Goal: Transaction & Acquisition: Purchase product/service

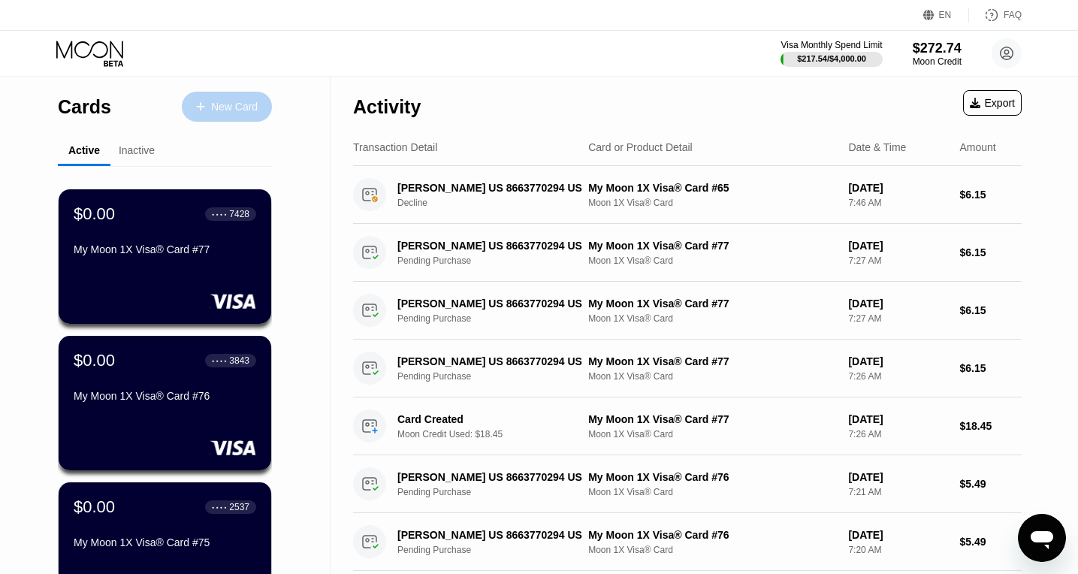
click at [213, 110] on div "New Card" at bounding box center [234, 107] width 47 height 13
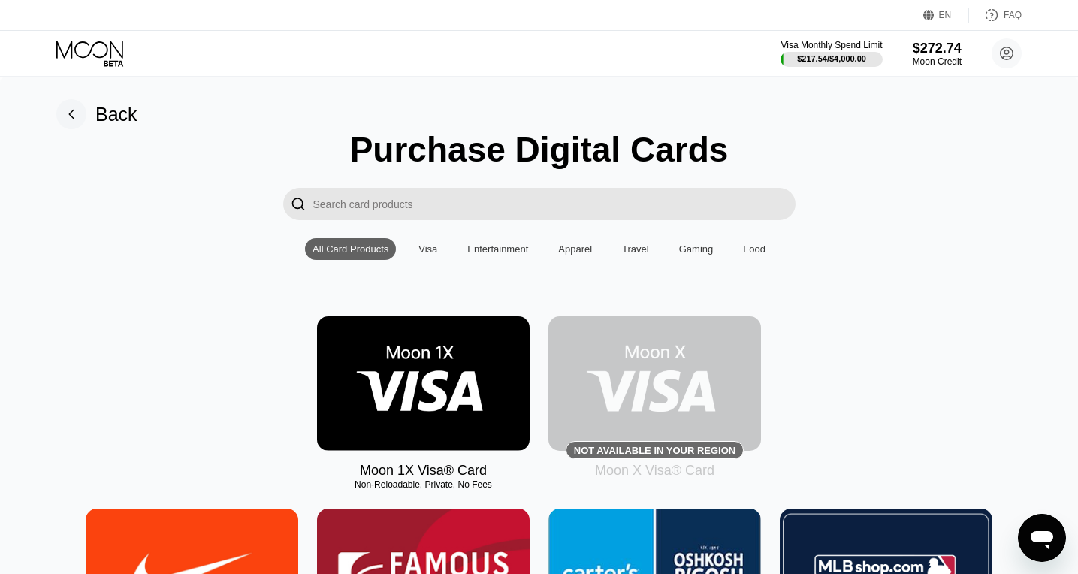
click at [403, 382] on img at bounding box center [423, 383] width 213 height 134
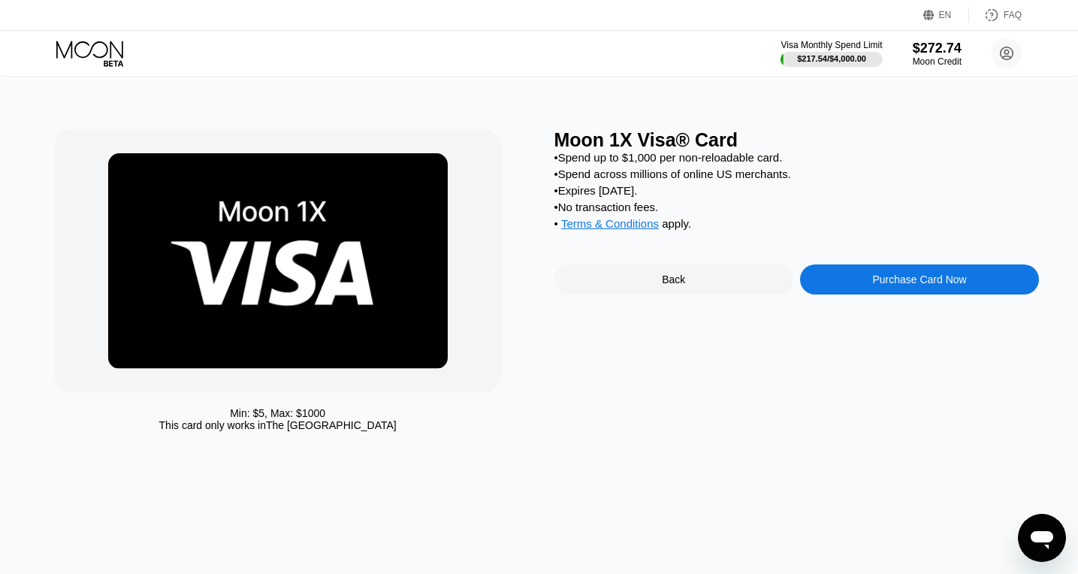
click at [827, 278] on div "Purchase Card Now" at bounding box center [919, 279] width 239 height 30
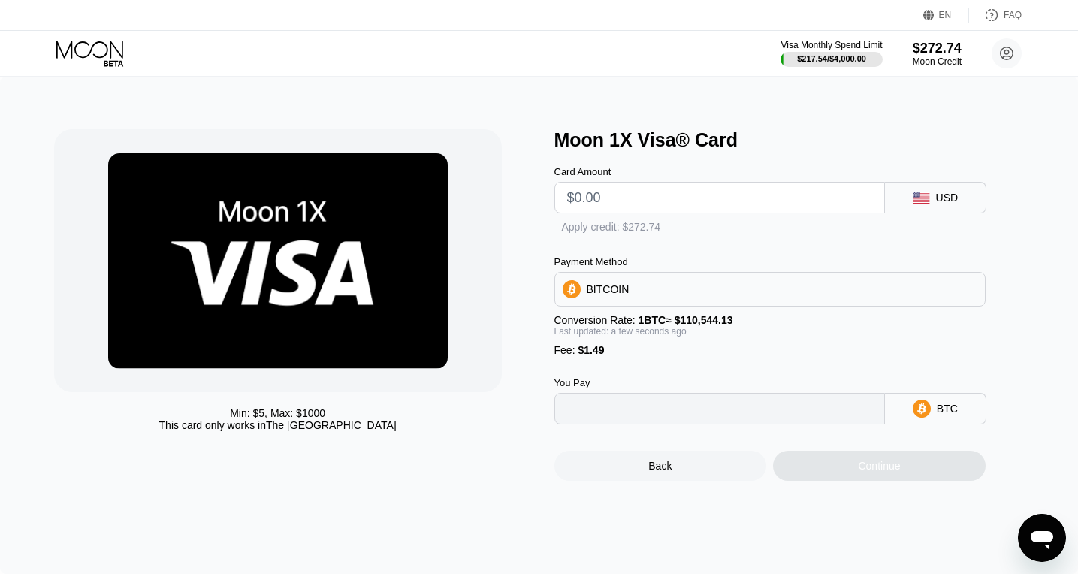
type input "0"
click at [575, 225] on div " Apply credit: $272.74" at bounding box center [618, 228] width 129 height 15
click at [597, 201] on input "text" at bounding box center [719, 198] width 305 height 30
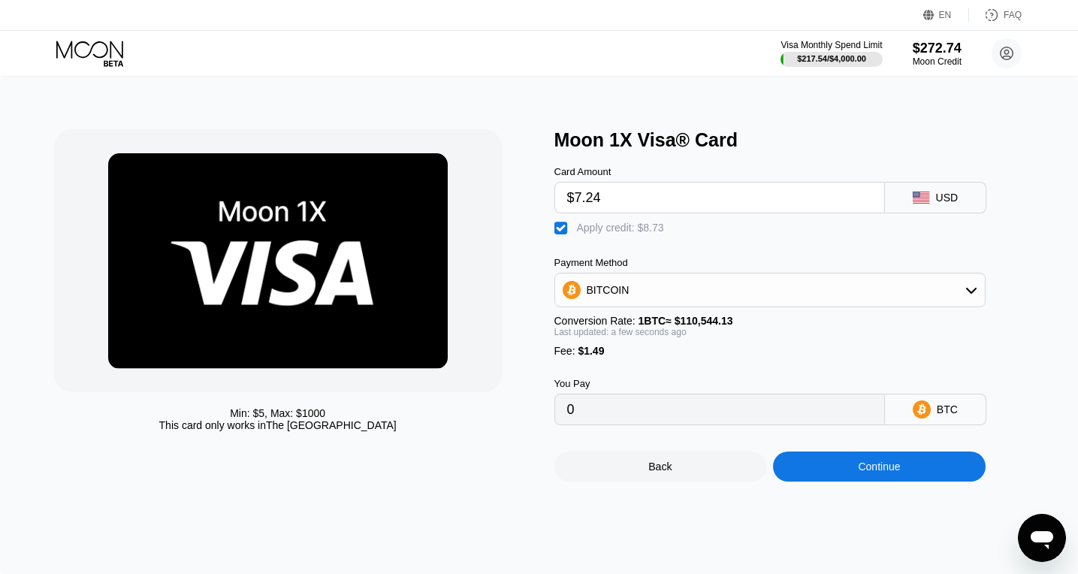
type input "$7.24"
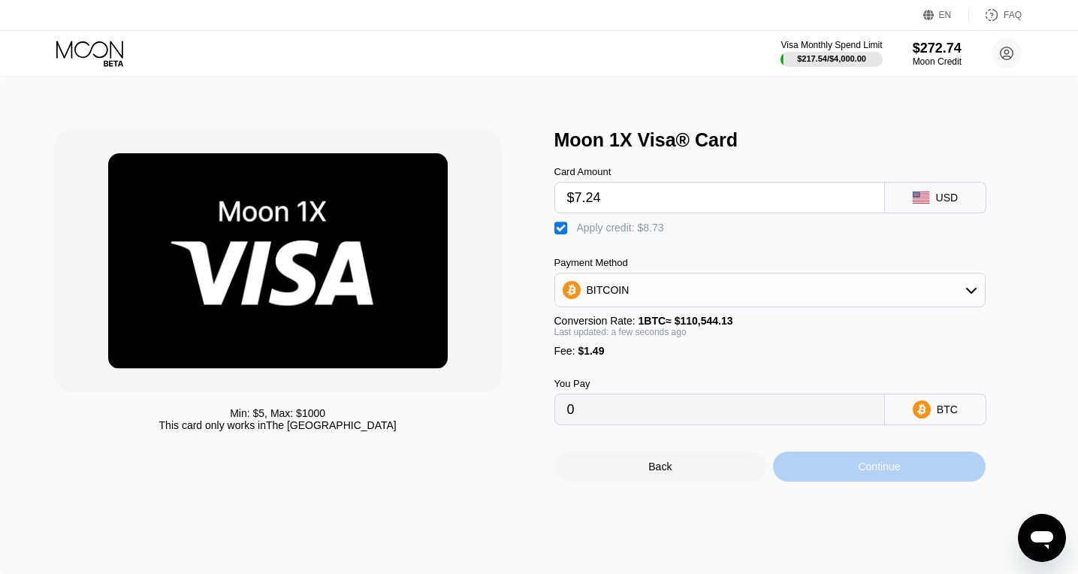
click at [850, 468] on div "Continue" at bounding box center [879, 467] width 213 height 30
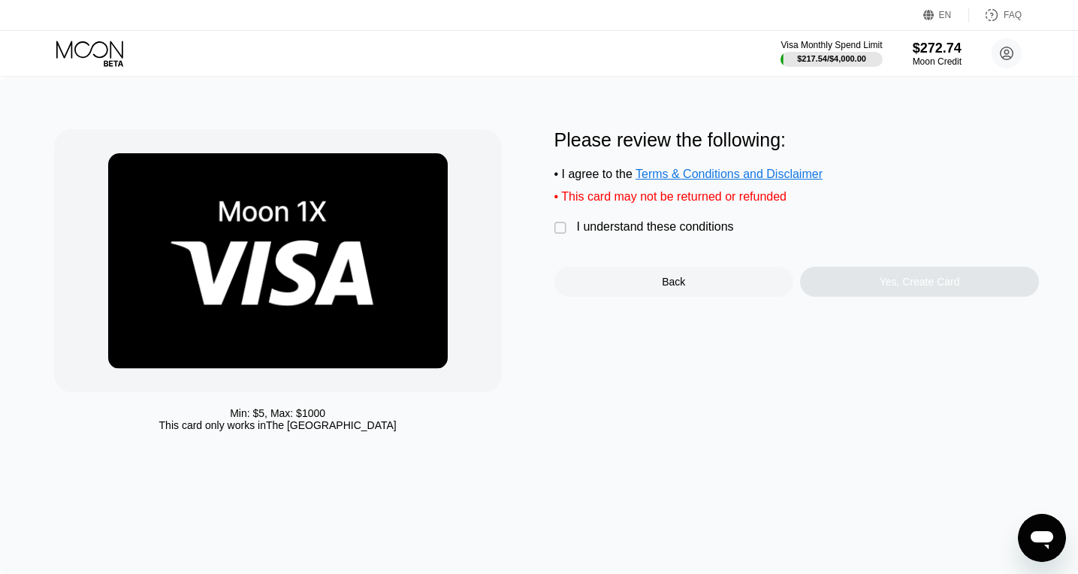
click at [652, 224] on div "I understand these conditions" at bounding box center [655, 227] width 157 height 14
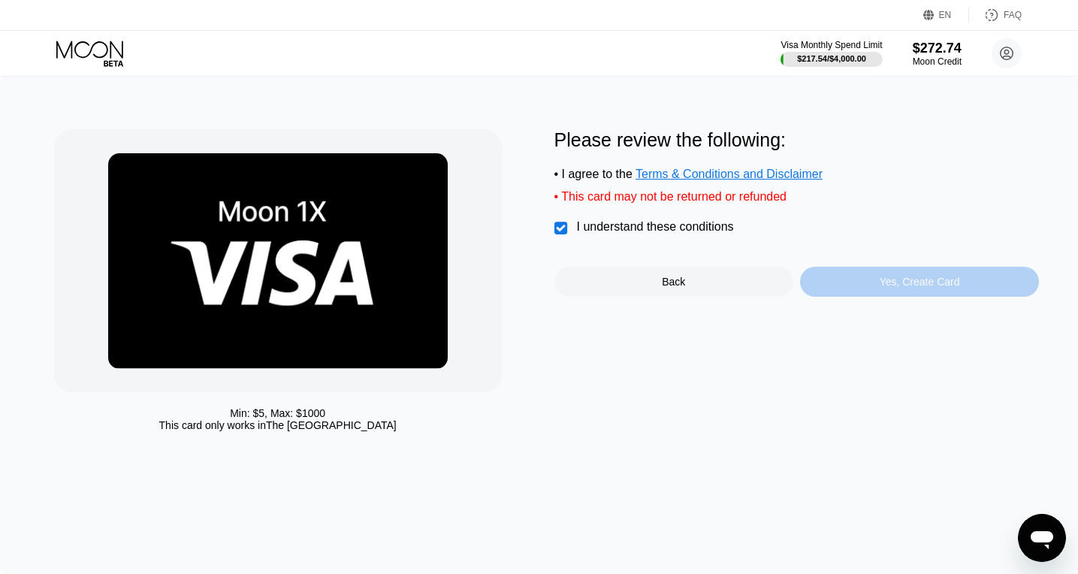
click at [865, 276] on div "Yes, Create Card" at bounding box center [919, 282] width 239 height 30
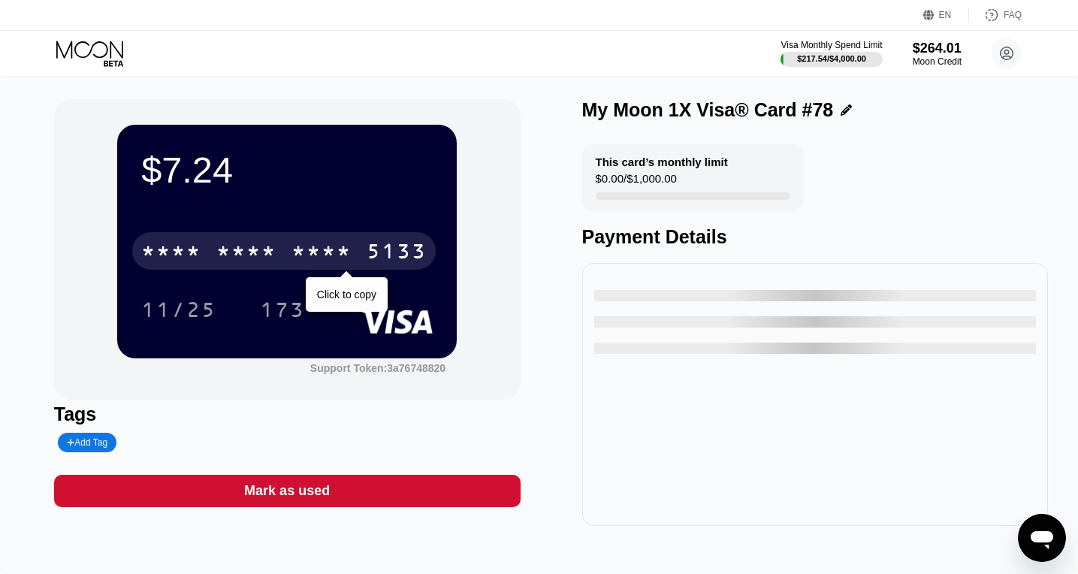
click at [379, 252] on div "5133" at bounding box center [397, 253] width 60 height 24
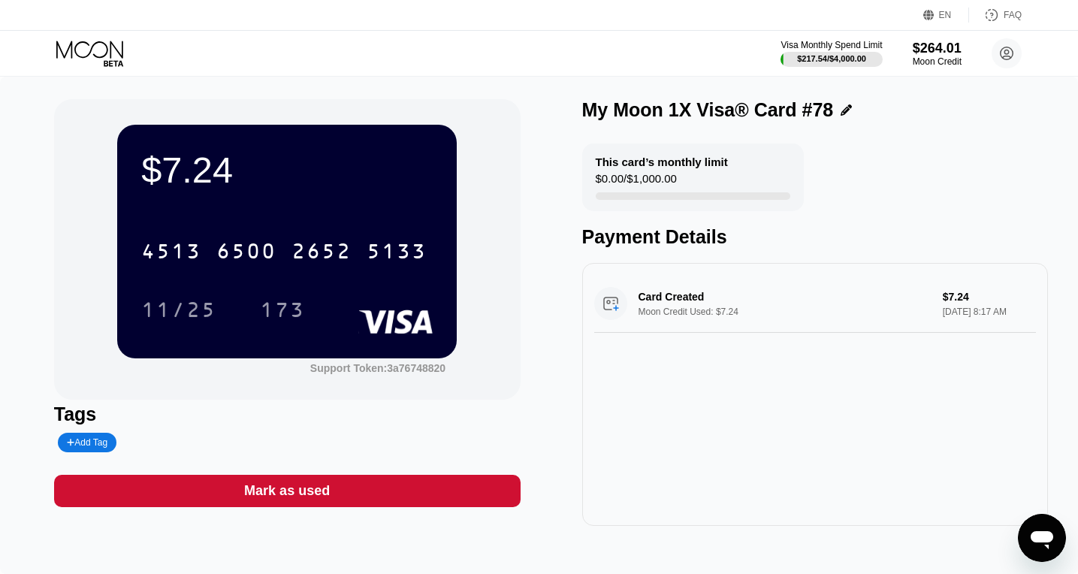
click at [107, 62] on icon at bounding box center [91, 54] width 70 height 26
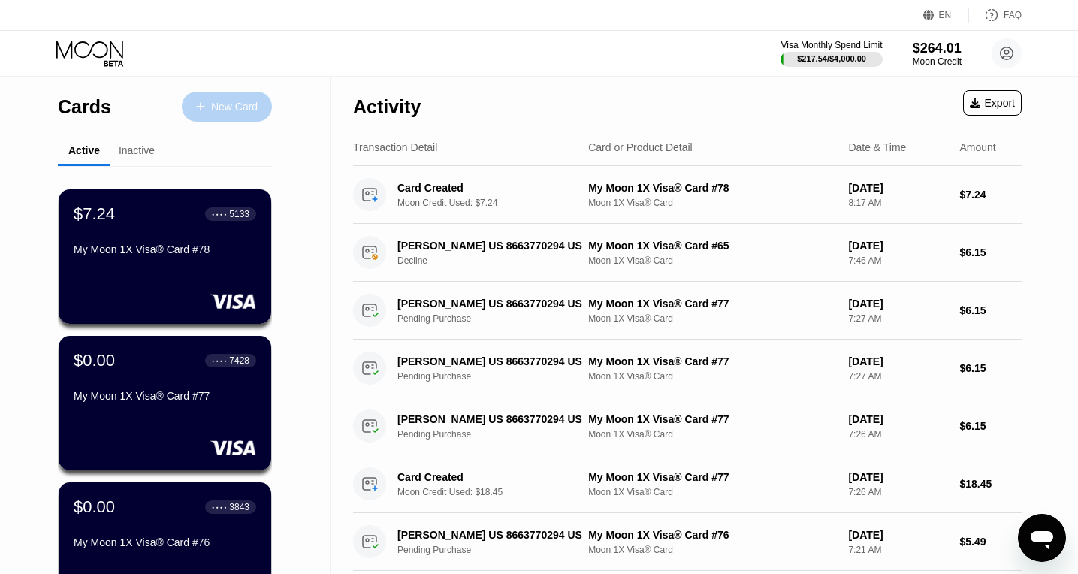
click at [228, 99] on div "New Card" at bounding box center [227, 107] width 90 height 30
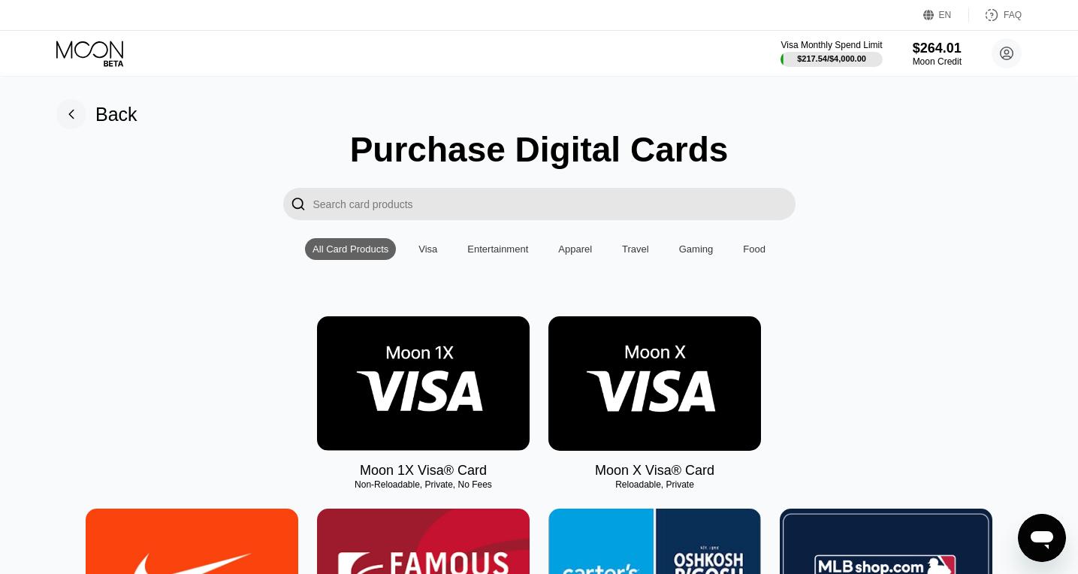
click at [382, 387] on img at bounding box center [423, 383] width 213 height 134
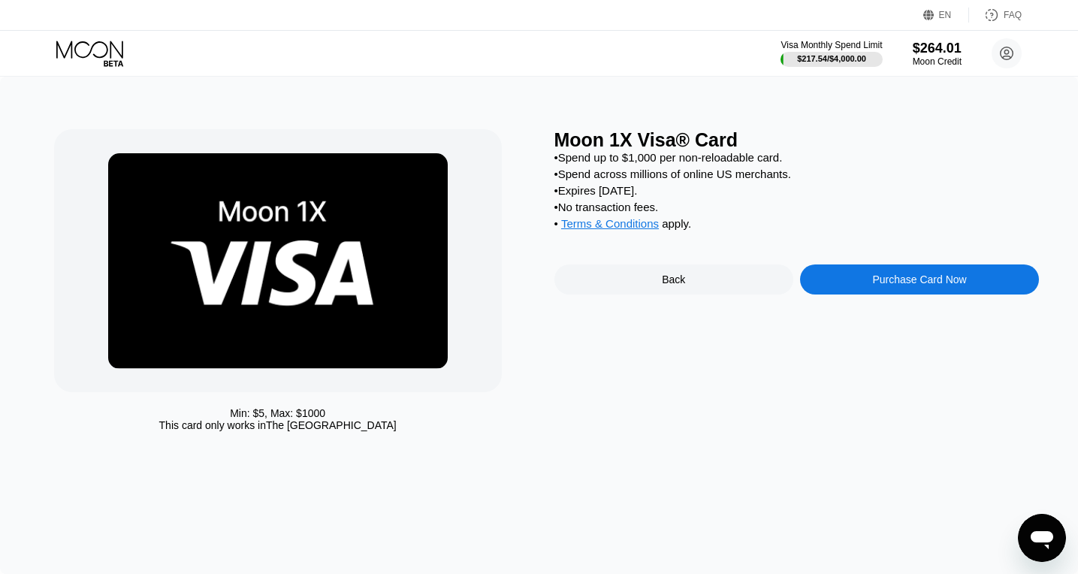
click at [927, 306] on div "Moon 1X Visa® Card • Spend up to $1,000 per non-reloadable card. • Spend across…" at bounding box center [796, 284] width 485 height 310
click at [910, 292] on div "Purchase Card Now" at bounding box center [919, 279] width 239 height 30
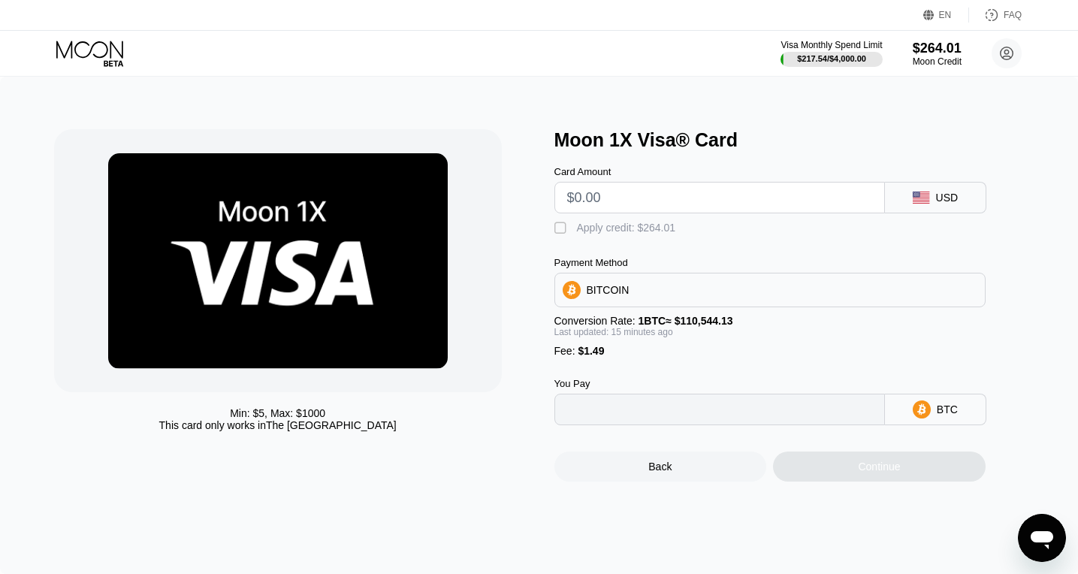
type input "0"
click at [593, 201] on input "text" at bounding box center [719, 198] width 305 height 30
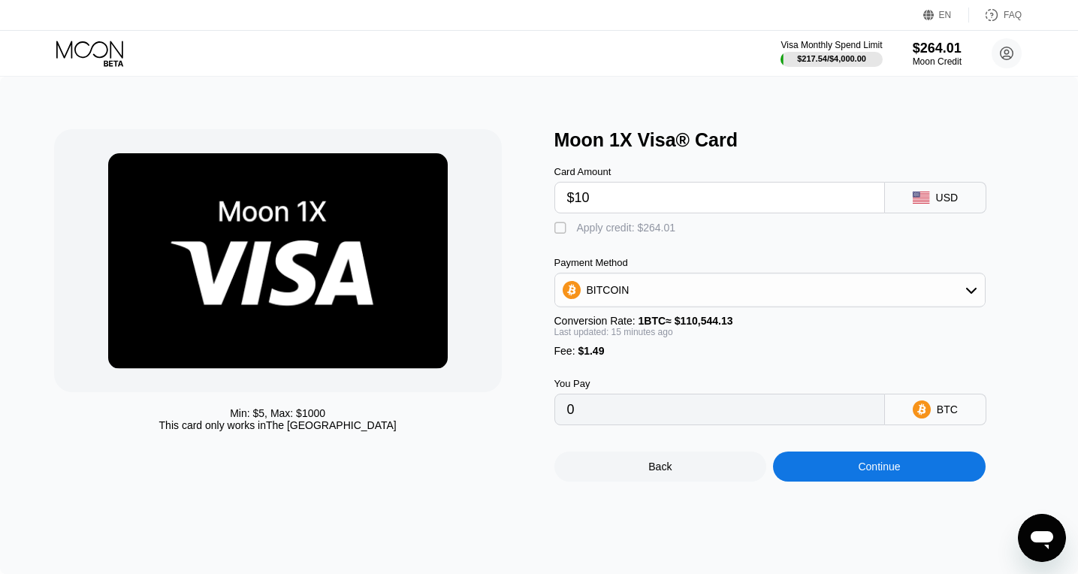
type input "$100"
type input "0.00091870"
type input "$120"
type input "0.00109975"
type input "$120"
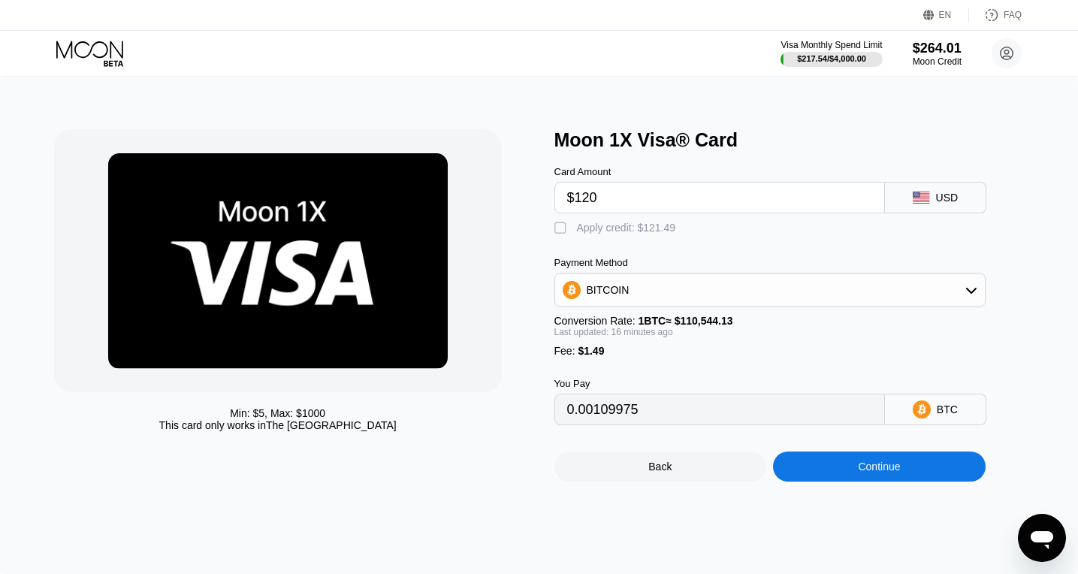
click at [572, 221] on div " Apply credit: $121.49" at bounding box center [794, 224] width 481 height 23
click at [560, 231] on div "" at bounding box center [561, 228] width 15 height 15
type input "0"
click at [898, 482] on div "Continue" at bounding box center [879, 467] width 213 height 30
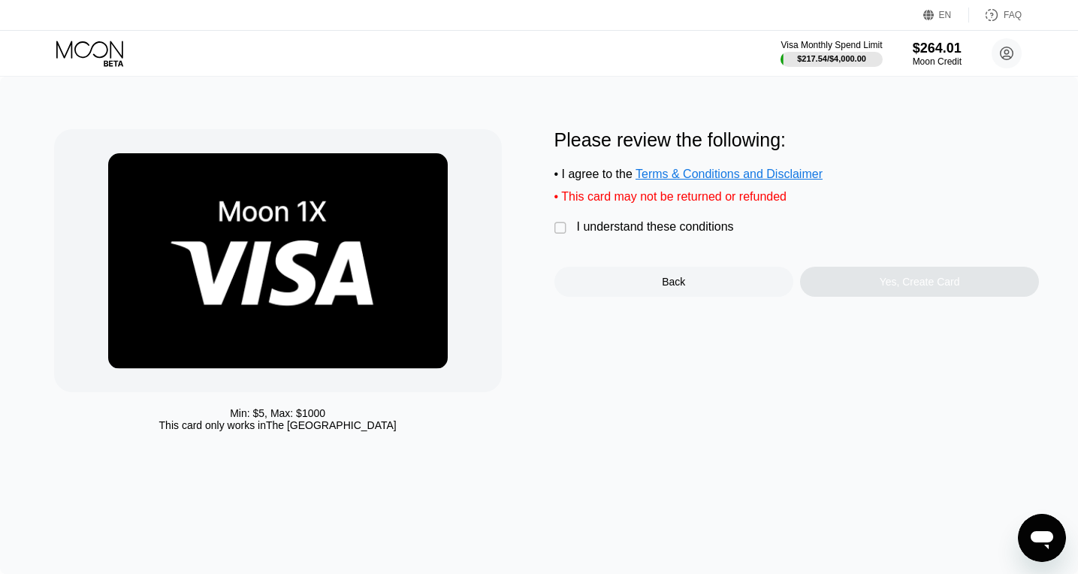
click at [605, 214] on div "Please review the following: • I agree to the Terms & Conditions and Disclaimer…" at bounding box center [796, 213] width 485 height 168
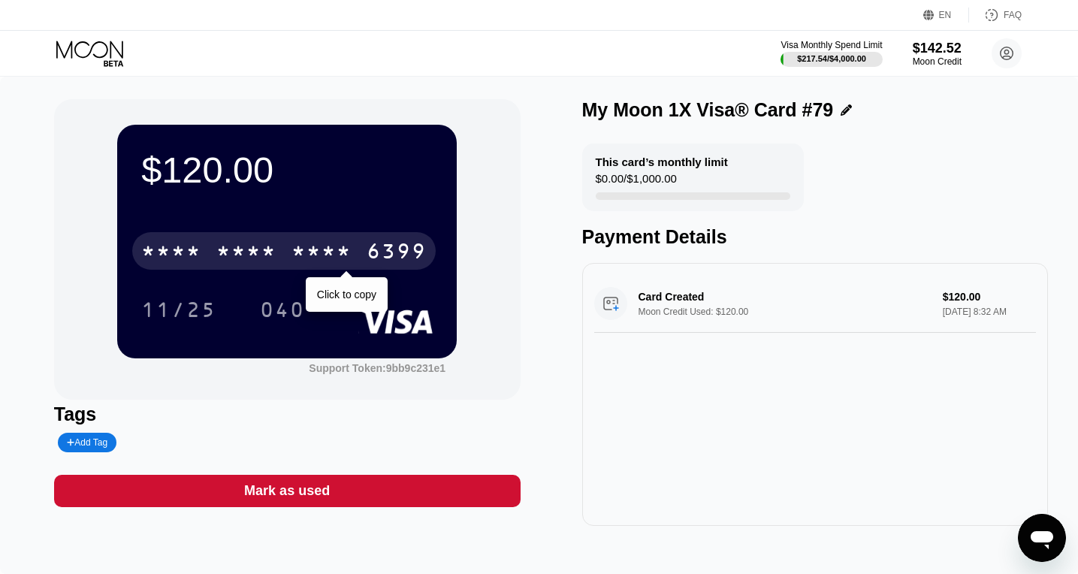
click at [403, 264] on div "6399" at bounding box center [397, 253] width 60 height 24
click at [373, 251] on div "6399" at bounding box center [397, 253] width 60 height 24
click at [309, 261] on div "* * * *" at bounding box center [321, 253] width 60 height 24
click at [339, 255] on div "2386" at bounding box center [321, 253] width 60 height 24
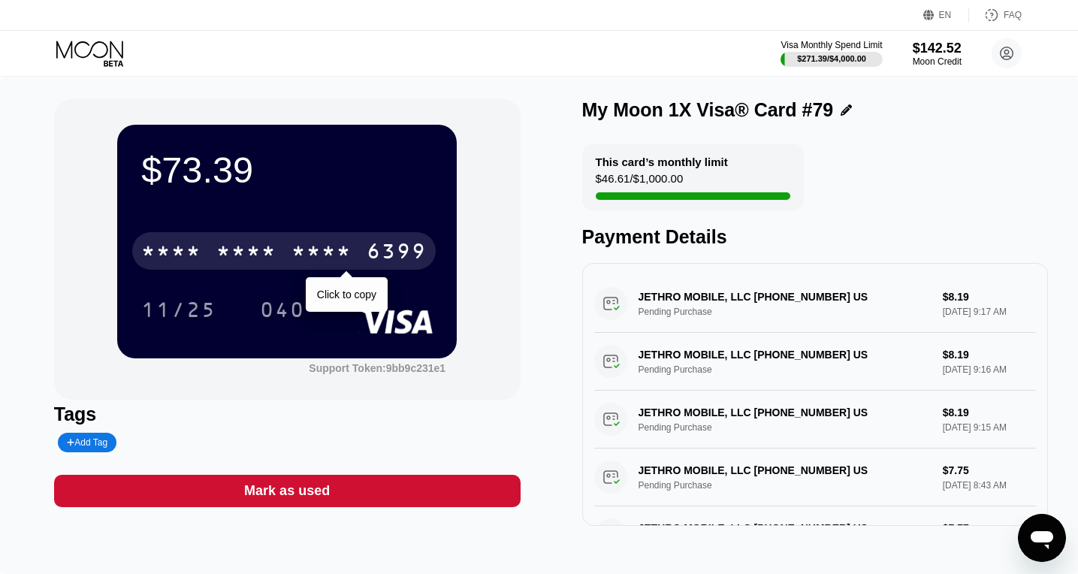
click at [415, 255] on div "6399" at bounding box center [397, 253] width 60 height 24
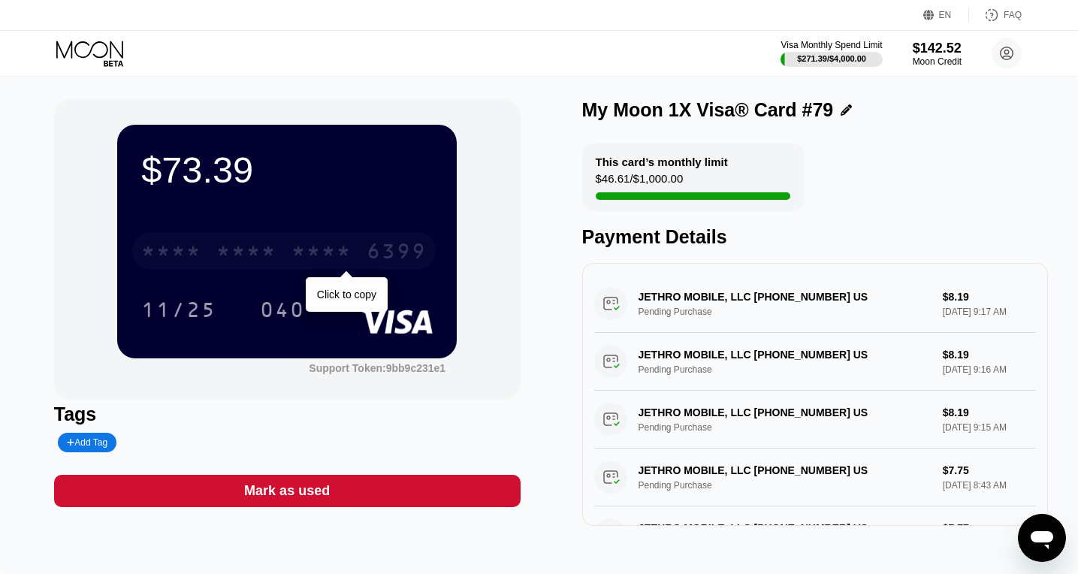
click at [396, 262] on div "6399" at bounding box center [397, 253] width 60 height 24
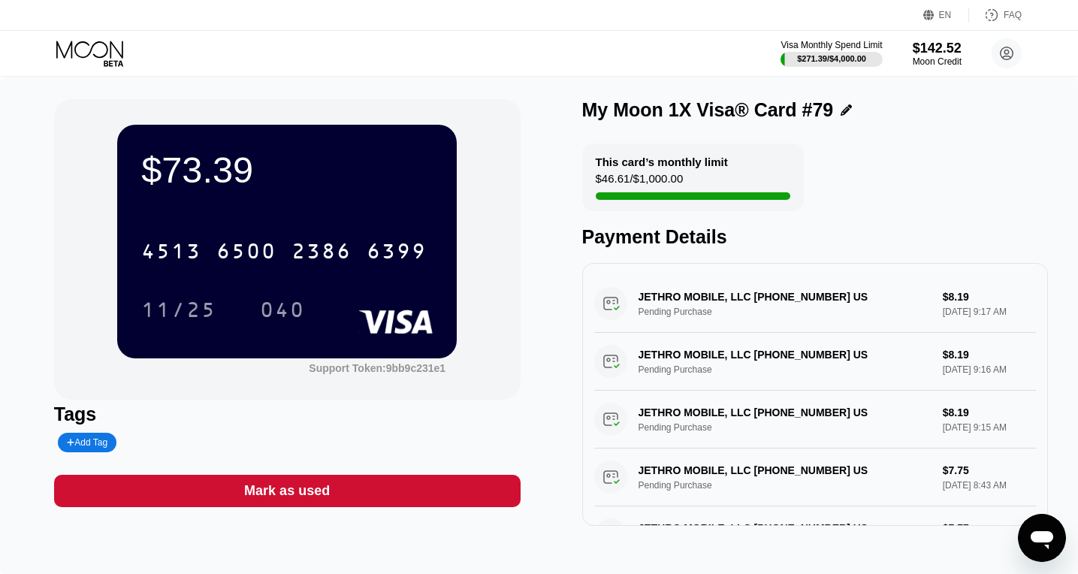
click at [103, 68] on div "Visa Monthly Spend Limit $271.39 / $4,000.00 $142.52 Moon Credit lilsik1992@yah…" at bounding box center [539, 53] width 1078 height 45
click at [119, 57] on icon at bounding box center [91, 54] width 70 height 26
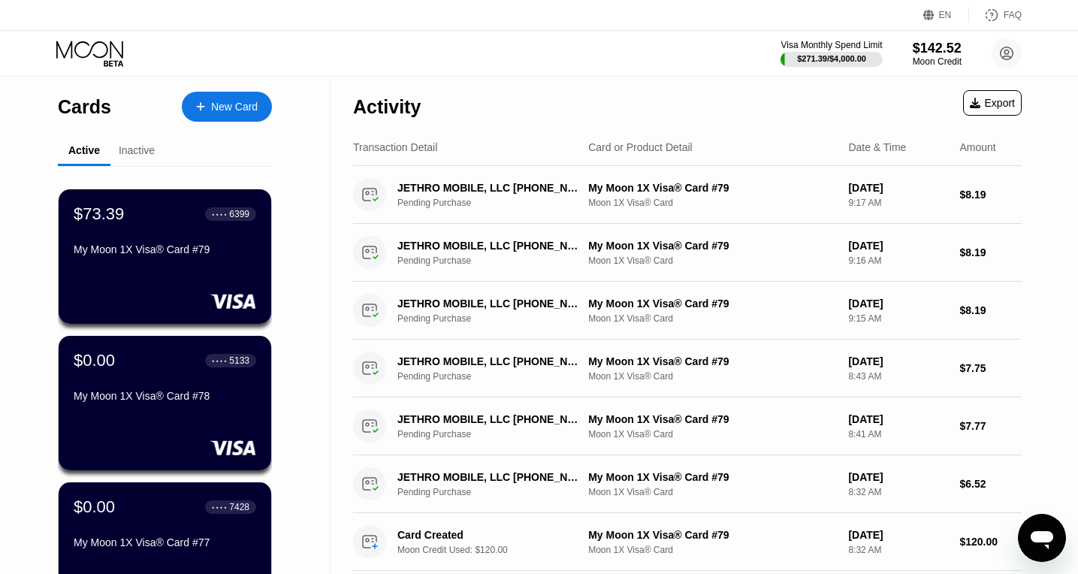
click at [214, 108] on div "New Card" at bounding box center [234, 107] width 47 height 13
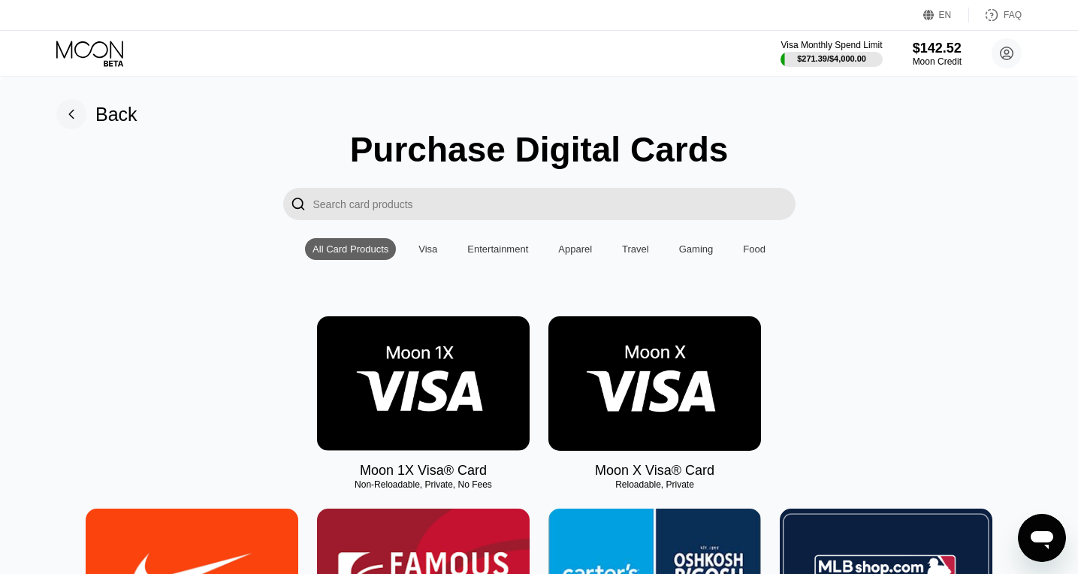
click at [405, 356] on img at bounding box center [423, 383] width 213 height 134
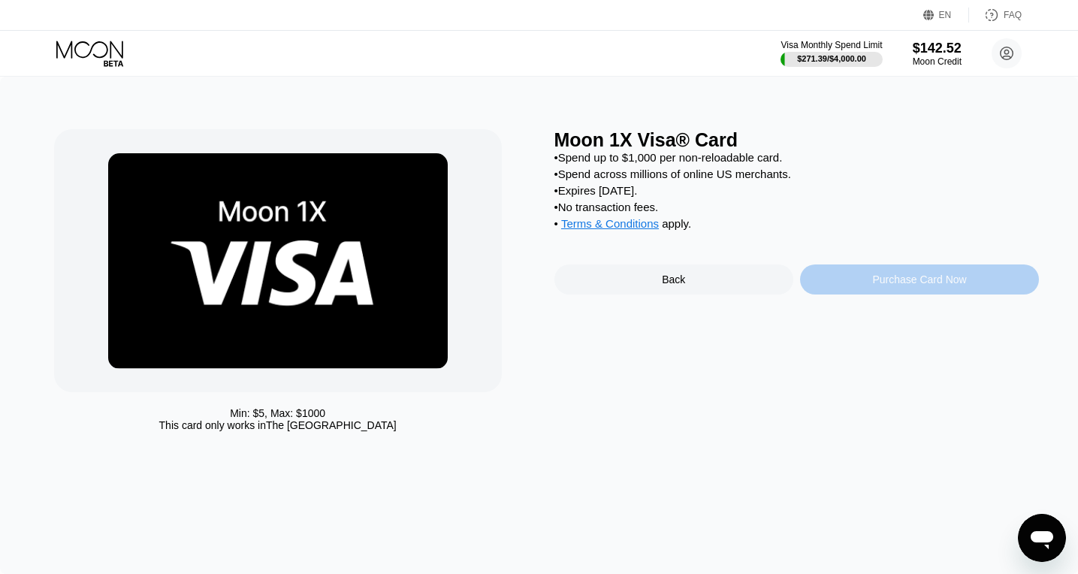
click at [903, 285] on div "Purchase Card Now" at bounding box center [919, 279] width 94 height 12
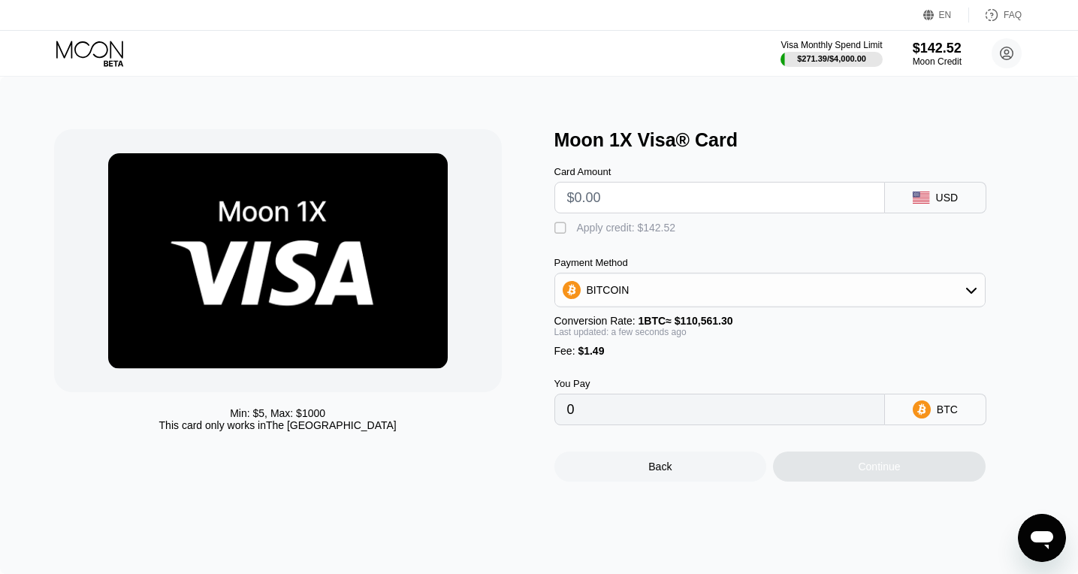
click at [628, 204] on input "text" at bounding box center [719, 198] width 305 height 30
type input "$5"
type input "0.00005871"
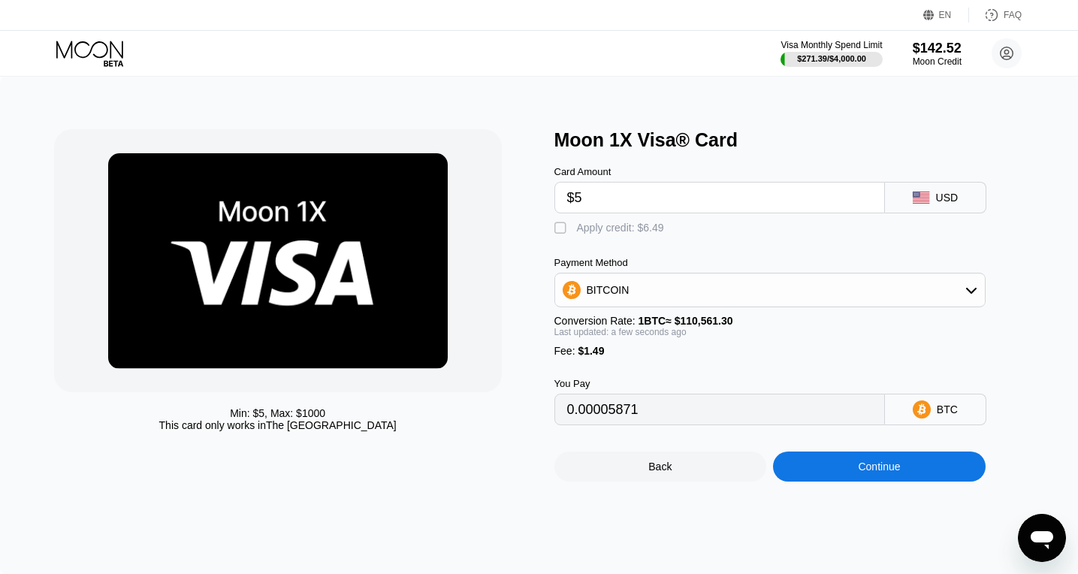
type input "$50"
type input "0.00046572"
type input "$50"
click at [568, 230] on div "" at bounding box center [561, 228] width 15 height 15
type input "0"
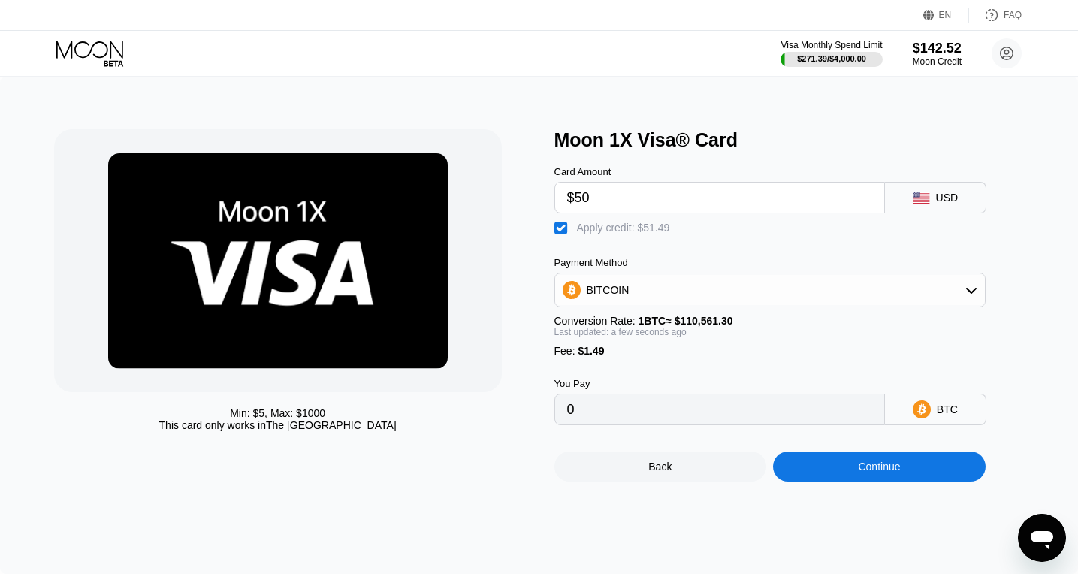
click at [861, 473] on div "Continue" at bounding box center [879, 467] width 42 height 12
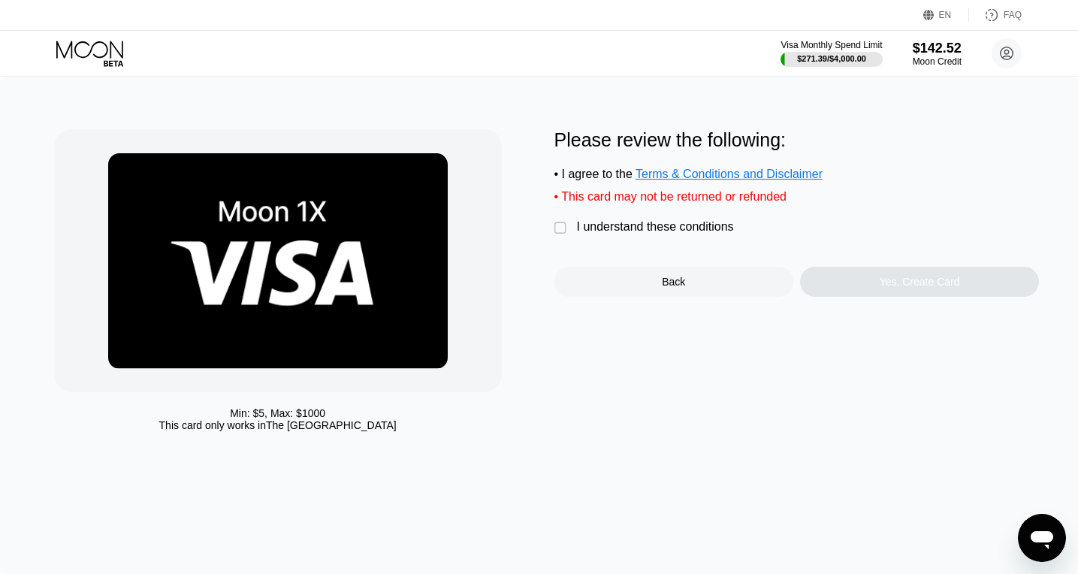
click at [607, 227] on div "I understand these conditions" at bounding box center [655, 227] width 157 height 14
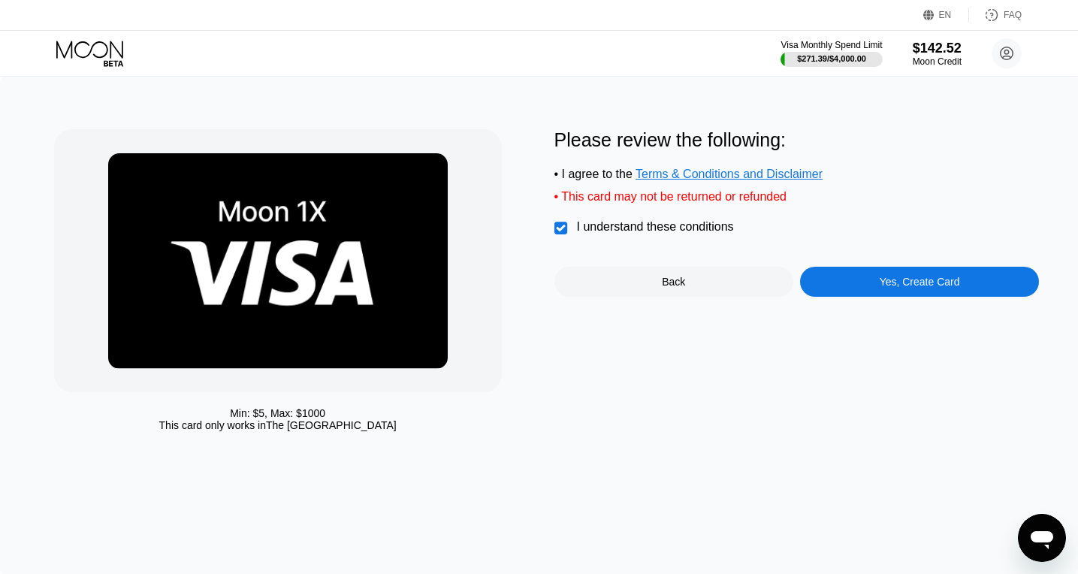
click at [888, 293] on div "Yes, Create Card" at bounding box center [919, 282] width 239 height 30
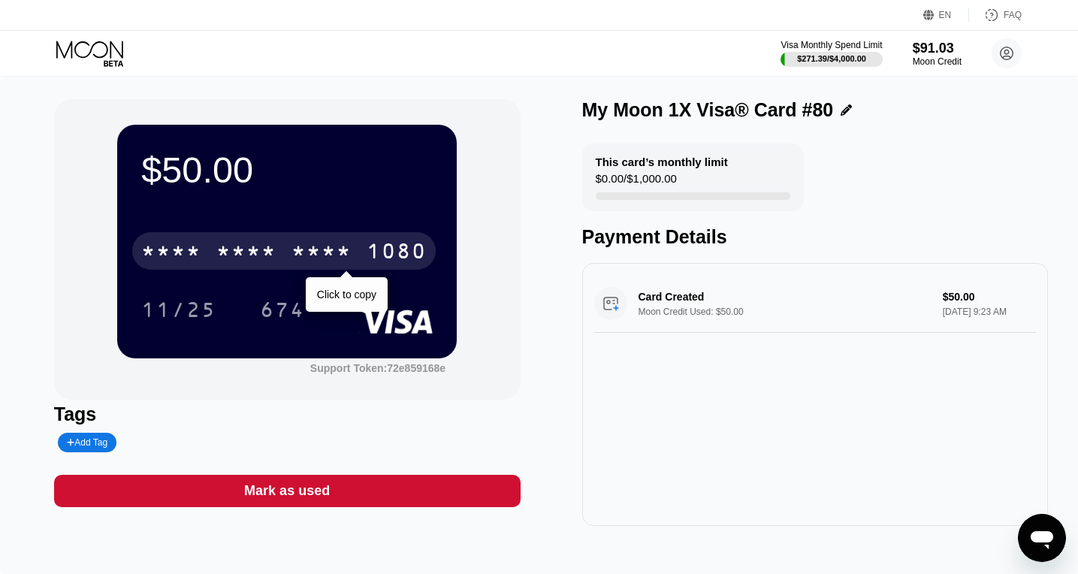
click at [413, 270] on div "* * * * * * * * * * * * 1080" at bounding box center [284, 251] width 304 height 38
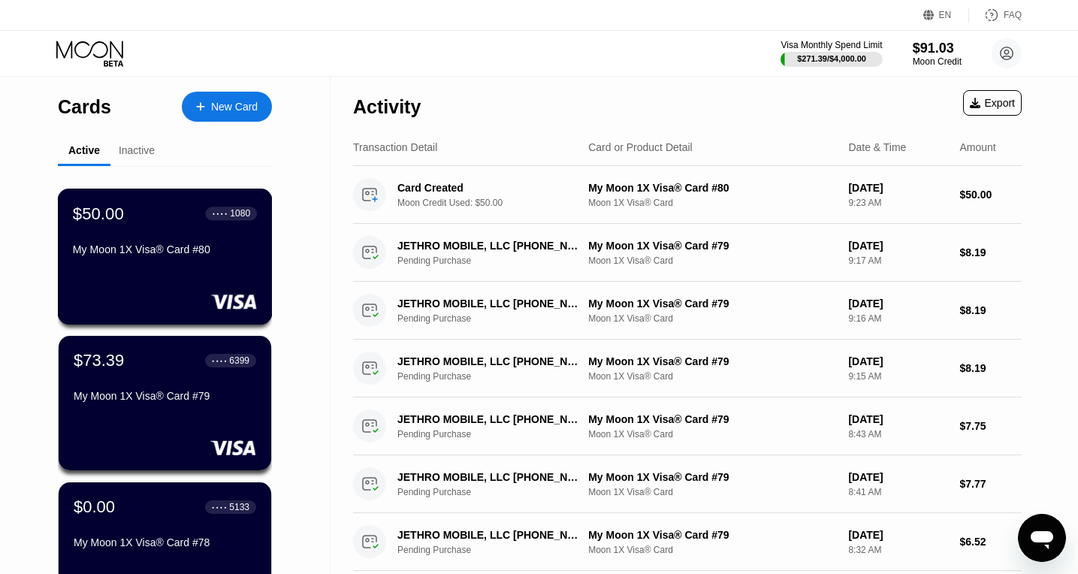
click at [163, 248] on div "My Moon 1X Visa® Card #80" at bounding box center [165, 249] width 184 height 12
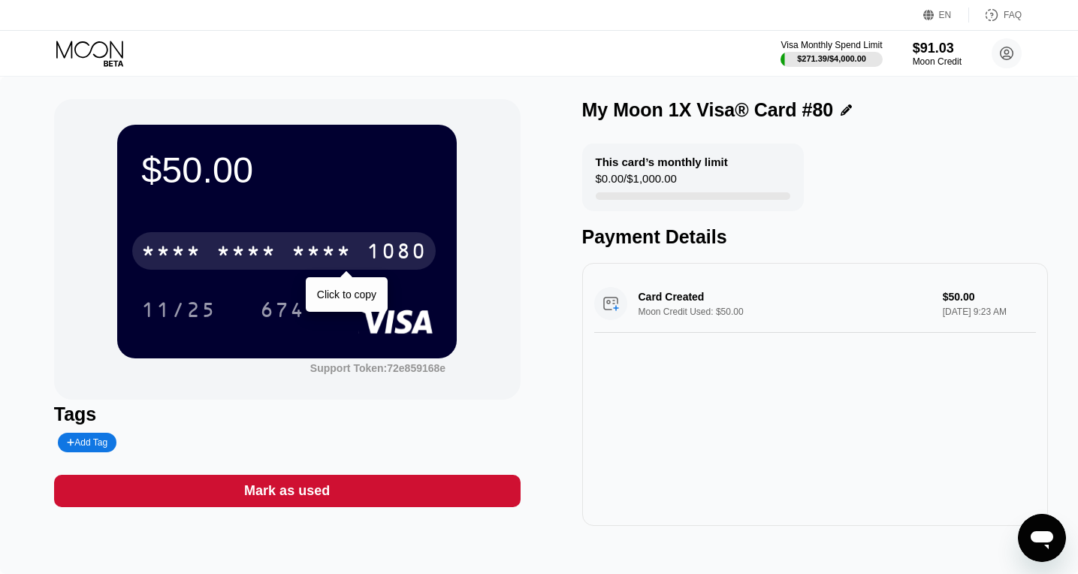
click at [395, 241] on div "* * * * * * * * * * * * 1080" at bounding box center [284, 251] width 304 height 38
click at [334, 250] on div "2266" at bounding box center [321, 253] width 60 height 24
